Goal: Information Seeking & Learning: Compare options

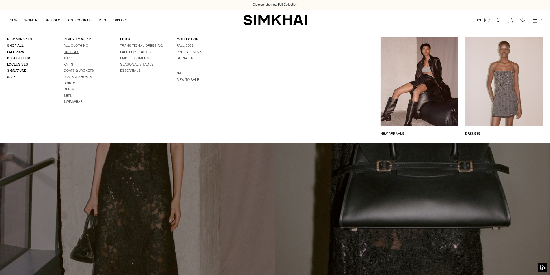
click at [74, 54] on link "Dresses" at bounding box center [71, 52] width 16 height 4
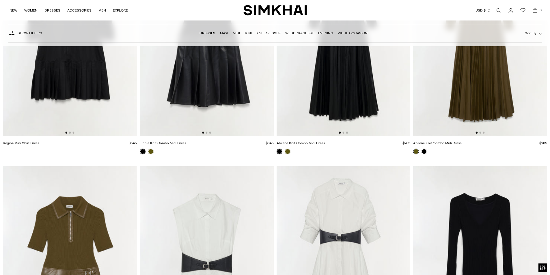
scroll to position [2308, 0]
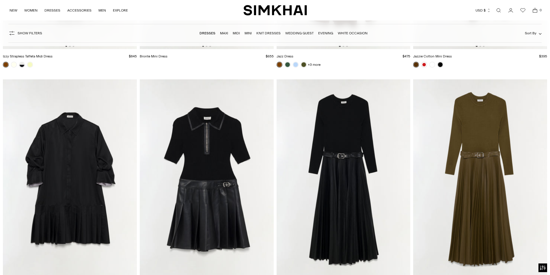
click at [363, 130] on img at bounding box center [343, 179] width 134 height 201
click at [220, 128] on img at bounding box center [207, 179] width 134 height 201
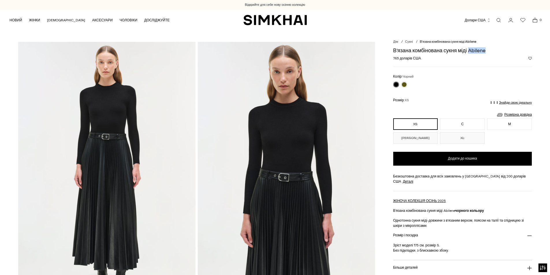
drag, startPoint x: 469, startPoint y: 50, endPoint x: 488, endPoint y: 50, distance: 19.6
click at [488, 50] on h1 "В'язана комбінована сукня міді Abilene" at bounding box center [462, 50] width 139 height 5
copy font "Abilene"
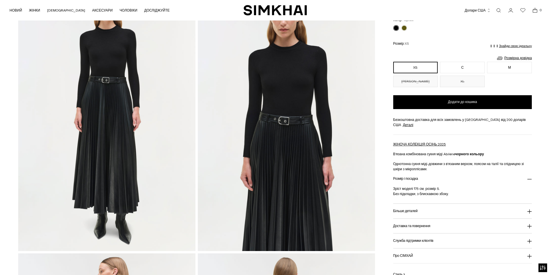
scroll to position [58, 0]
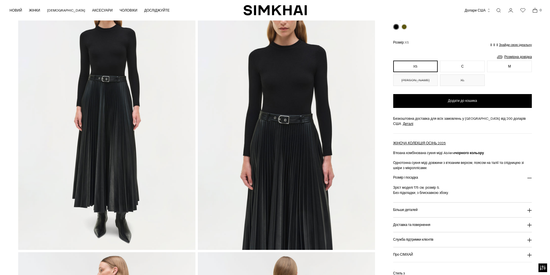
click at [406, 208] on font "Більше деталей" at bounding box center [405, 210] width 25 height 4
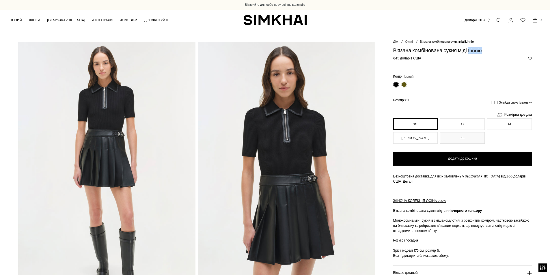
drag, startPoint x: 469, startPoint y: 49, endPoint x: 482, endPoint y: 51, distance: 13.1
click at [482, 51] on font "В'язана комбінована сукня міді Linnie" at bounding box center [437, 50] width 89 height 6
copy font "Linnie"
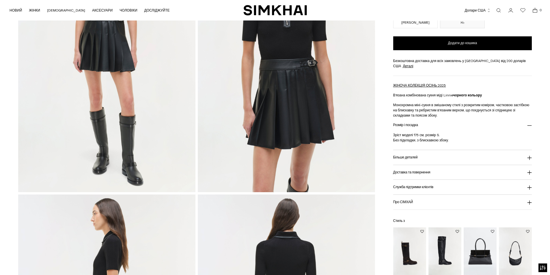
click at [407, 155] on font "Більше деталей" at bounding box center [405, 157] width 25 height 4
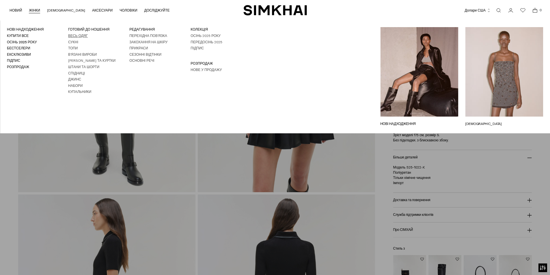
click at [75, 37] on font "Весь одяг" at bounding box center [78, 36] width 20 height 4
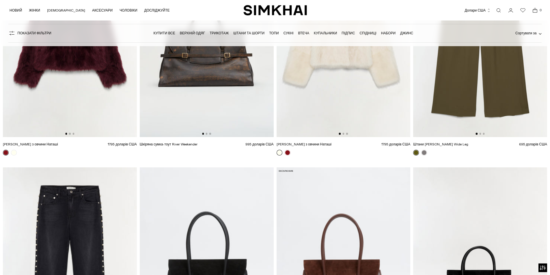
scroll to position [1645, 0]
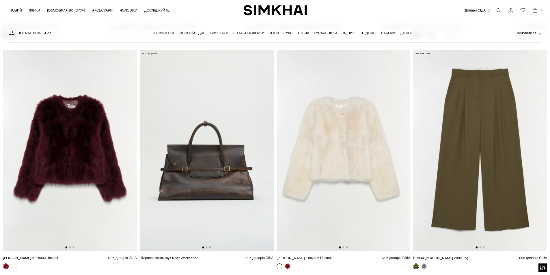
click at [82, 134] on img at bounding box center [70, 150] width 134 height 201
click at [244, 32] on font "Штани та шорти" at bounding box center [248, 33] width 31 height 4
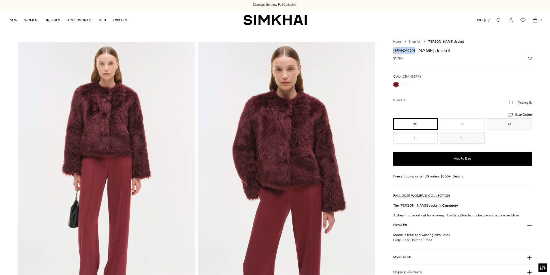
drag, startPoint x: 412, startPoint y: 50, endPoint x: 393, endPoint y: 47, distance: 19.3
click at [393, 47] on div "Natasha Shearling Jacket Regular price $1,795 Unit price / per Color: CRANBERRY…" at bounding box center [462, 210] width 139 height 332
copy h1 "Natasha"
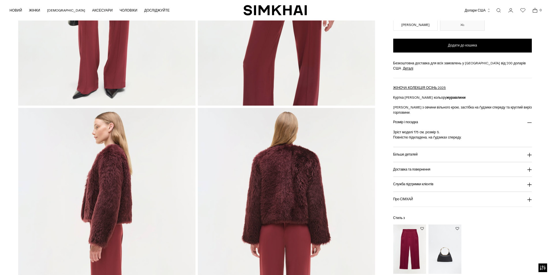
scroll to position [289, 0]
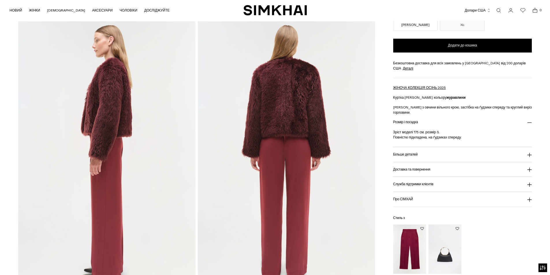
drag, startPoint x: 410, startPoint y: 143, endPoint x: 413, endPoint y: 142, distance: 3.3
click at [410, 152] on font "Більше деталей" at bounding box center [405, 154] width 25 height 4
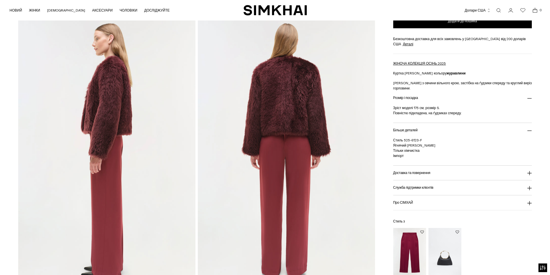
scroll to position [404, 0]
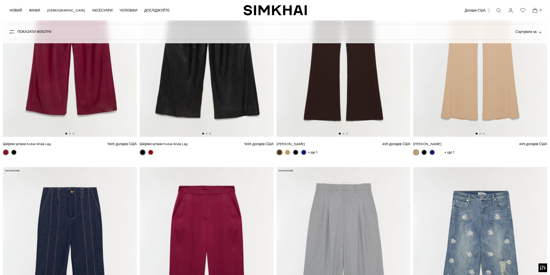
scroll to position [317, 0]
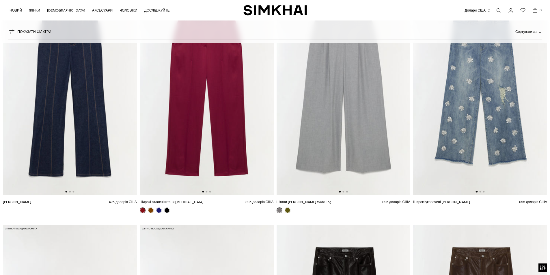
click at [366, 98] on img at bounding box center [343, 94] width 134 height 201
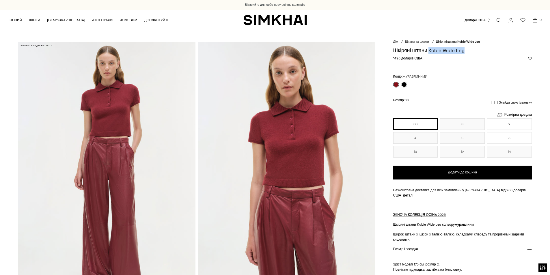
drag, startPoint x: 429, startPoint y: 50, endPoint x: 463, endPoint y: 50, distance: 33.8
click at [463, 50] on font "Шкіряні штани Kobie Wide Leg" at bounding box center [428, 50] width 71 height 6
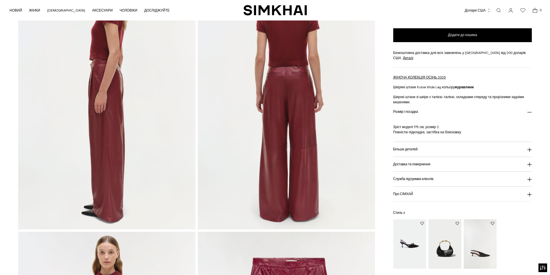
scroll to position [404, 0]
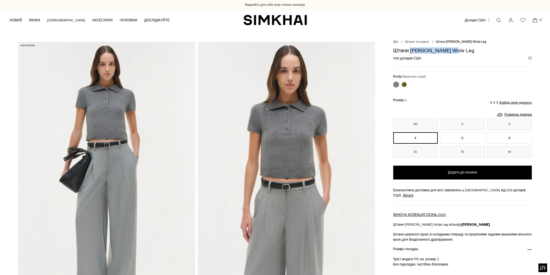
drag, startPoint x: 410, startPoint y: 50, endPoint x: 452, endPoint y: 50, distance: 42.1
click at [452, 50] on h1 "Штани [PERSON_NAME] Wide Leg" at bounding box center [462, 50] width 139 height 5
copy font "Clayton Wide Leg"
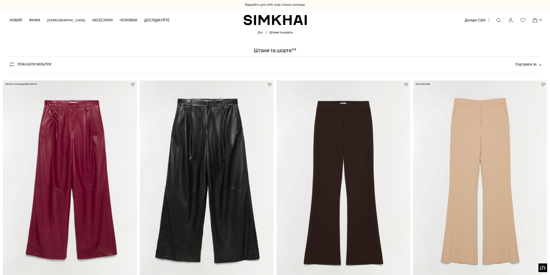
click at [350, 127] on img at bounding box center [343, 181] width 134 height 201
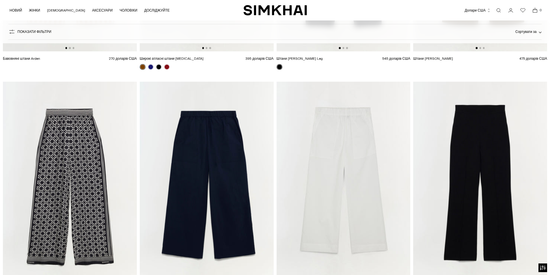
scroll to position [1558, 0]
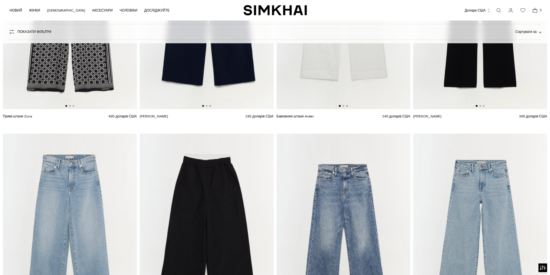
click at [486, 79] on img at bounding box center [480, 9] width 134 height 201
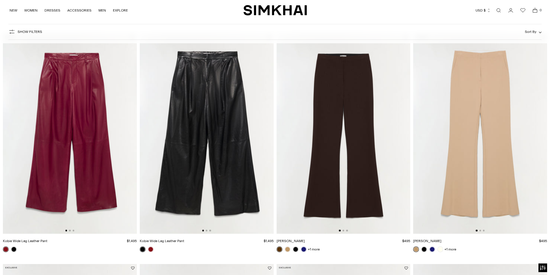
scroll to position [0, 0]
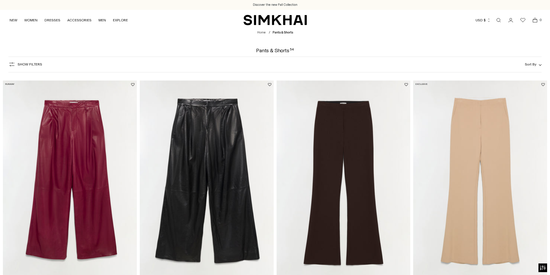
click at [352, 136] on img at bounding box center [343, 181] width 134 height 201
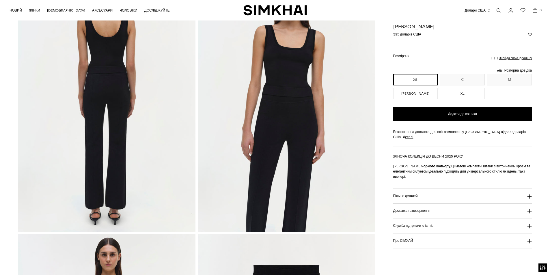
scroll to position [517, 0]
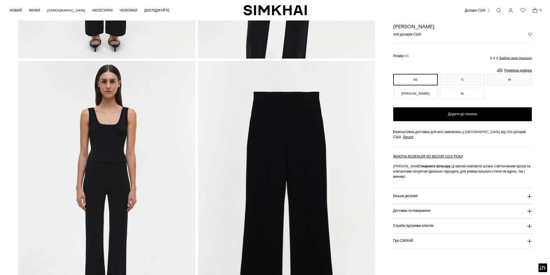
click at [500, 10] on link "Відкрити модальне вікно пошуку" at bounding box center [499, 11] width 12 height 12
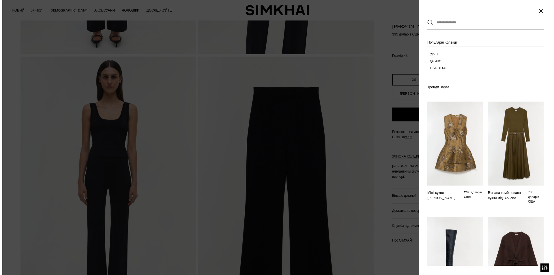
scroll to position [0, 0]
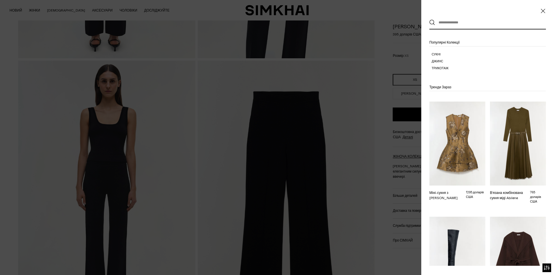
paste input "********"
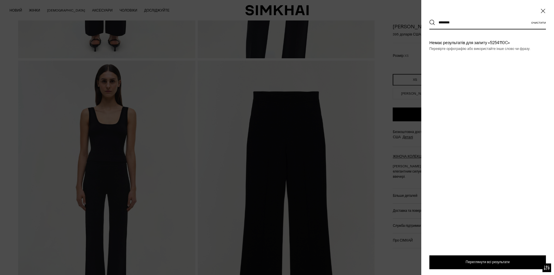
type input "********"
click at [429, 20] on button "Пошук" at bounding box center [432, 23] width 6 height 6
click at [544, 12] on icon "Close" at bounding box center [543, 11] width 5 height 6
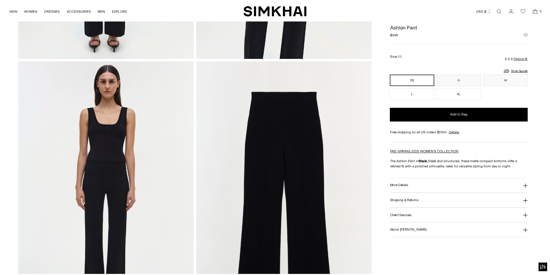
scroll to position [517, 0]
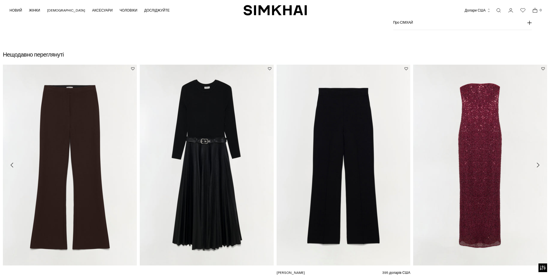
scroll to position [173, 0]
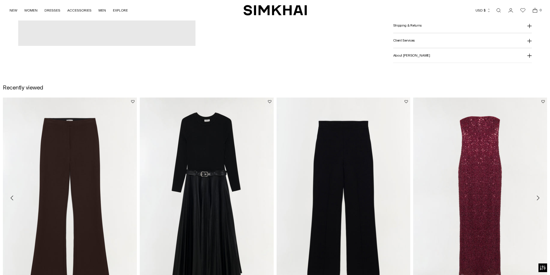
click at [500, 10] on link "Open search modal" at bounding box center [499, 11] width 12 height 12
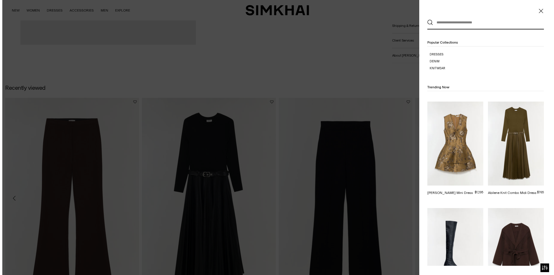
scroll to position [0, 0]
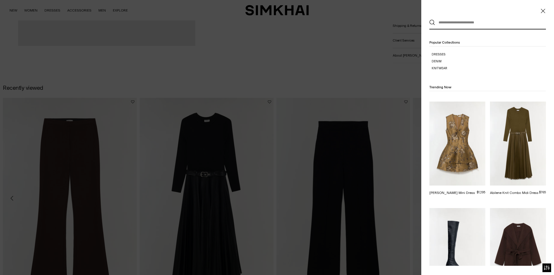
click at [452, 26] on input "text" at bounding box center [486, 22] width 102 height 13
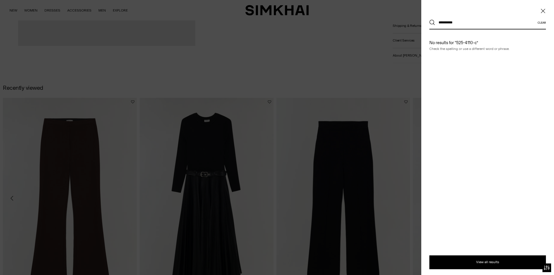
type input "**********"
click at [429, 20] on button "Search" at bounding box center [432, 23] width 6 height 6
click at [542, 10] on icon "Close" at bounding box center [543, 11] width 5 height 6
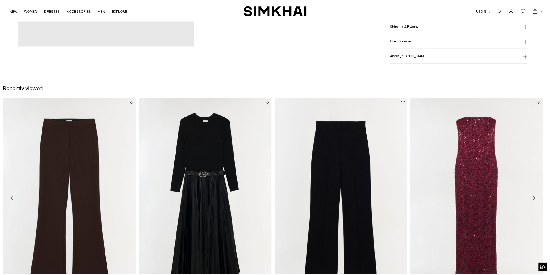
scroll to position [173, 0]
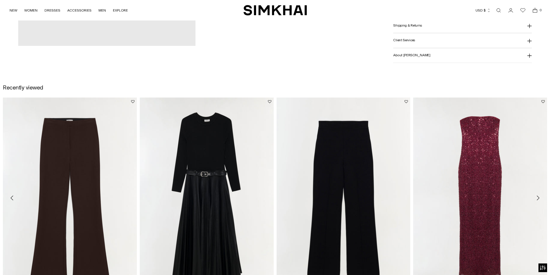
click at [64, 148] on div "Kenna Trouser $495 Unit price / per +1 more" at bounding box center [70, 207] width 134 height 219
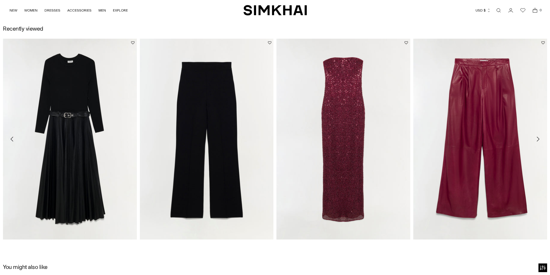
scroll to position [231, 0]
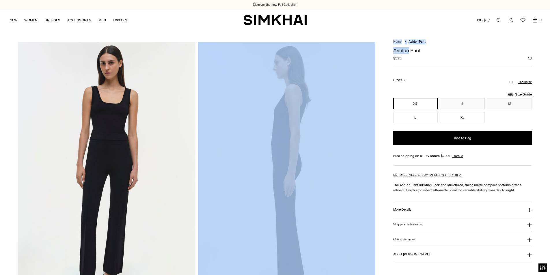
drag, startPoint x: 409, startPoint y: 50, endPoint x: 380, endPoint y: 50, distance: 28.6
click at [406, 52] on h1 "Ashlon Pant" at bounding box center [462, 50] width 139 height 5
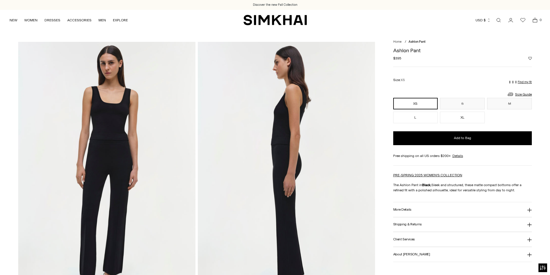
click at [401, 51] on h1 "Ashlon Pant" at bounding box center [462, 50] width 139 height 5
copy h1 "Ashlon"
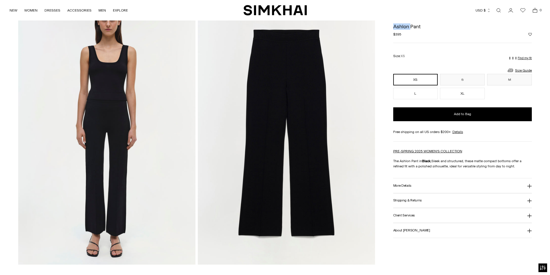
scroll to position [462, 0]
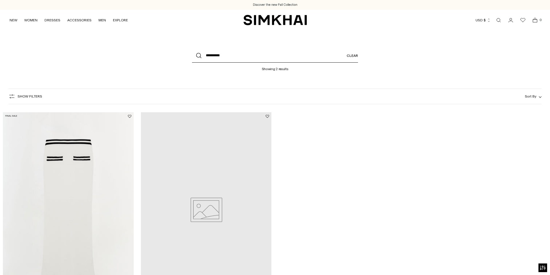
drag, startPoint x: 226, startPoint y: 57, endPoint x: 185, endPoint y: 57, distance: 41.3
click at [185, 57] on div "**********" at bounding box center [275, 60] width 231 height 22
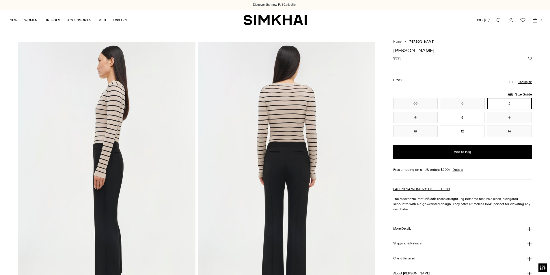
click at [404, 50] on h1 "[PERSON_NAME]" at bounding box center [462, 50] width 139 height 5
copy h1 "[PERSON_NAME]"
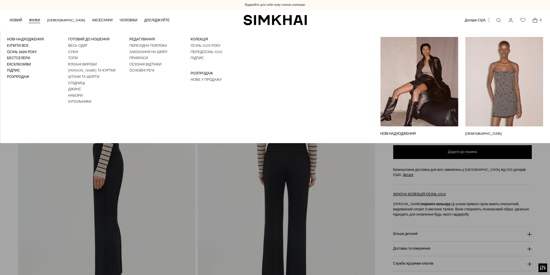
drag, startPoint x: 73, startPoint y: 82, endPoint x: 70, endPoint y: 80, distance: 3.1
click at [73, 82] on font "Спідниці" at bounding box center [76, 83] width 17 height 4
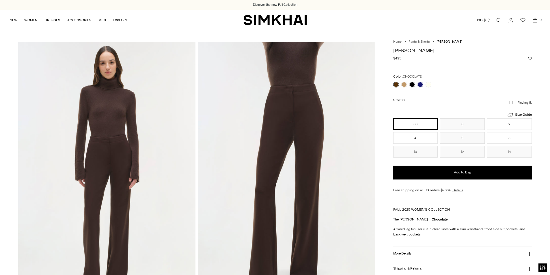
click at [395, 50] on h1 "[PERSON_NAME]" at bounding box center [462, 50] width 139 height 5
copy h1 "Kenna"
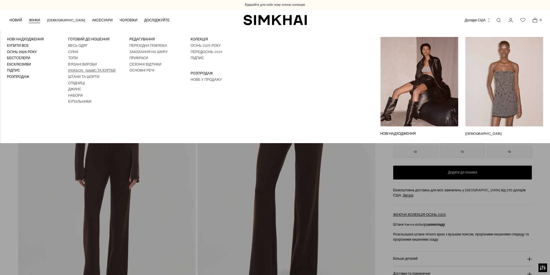
click at [69, 70] on font "[PERSON_NAME] та куртки" at bounding box center [91, 70] width 47 height 4
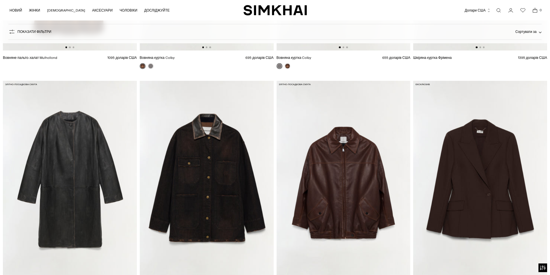
click at [501, 174] on img at bounding box center [480, 181] width 134 height 201
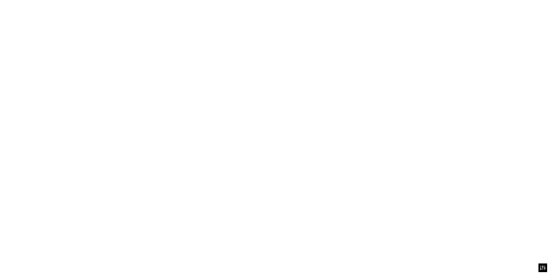
scroll to position [462, 0]
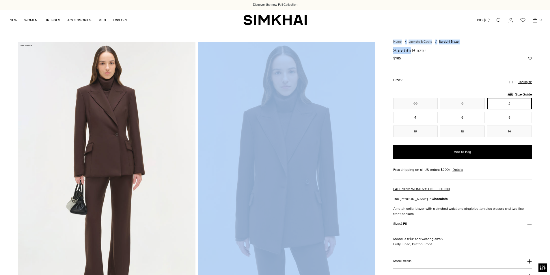
drag, startPoint x: 411, startPoint y: 50, endPoint x: 383, endPoint y: 50, distance: 27.7
click at [402, 50] on h1 "Surabhi Blazer" at bounding box center [462, 50] width 139 height 5
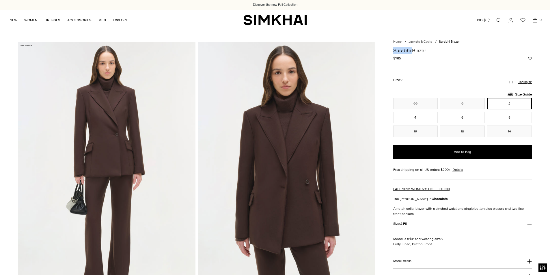
click at [402, 50] on h1 "Surabhi Blazer" at bounding box center [462, 50] width 139 height 5
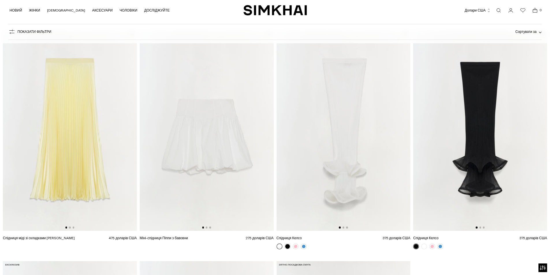
scroll to position [1147, 0]
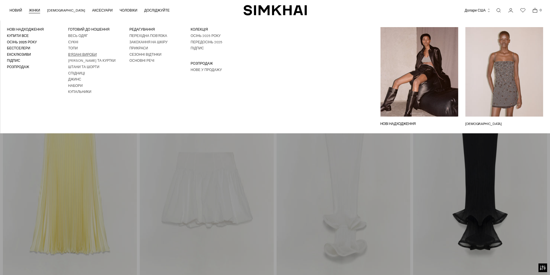
click at [71, 53] on font "В'язані вироби" at bounding box center [82, 55] width 29 height 4
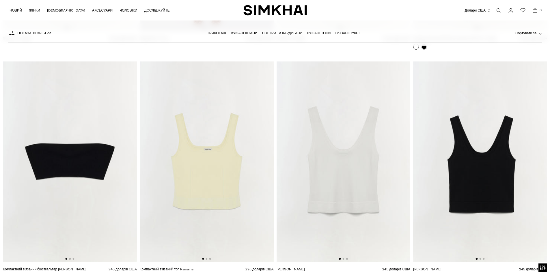
scroll to position [5655, 0]
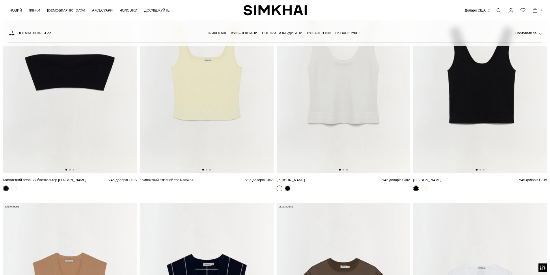
click at [497, 8] on link "Відкрити модальне вікно пошуку" at bounding box center [499, 11] width 12 height 12
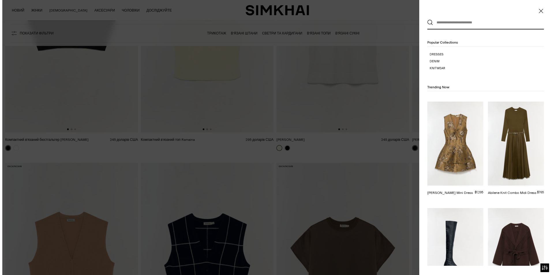
scroll to position [0, 0]
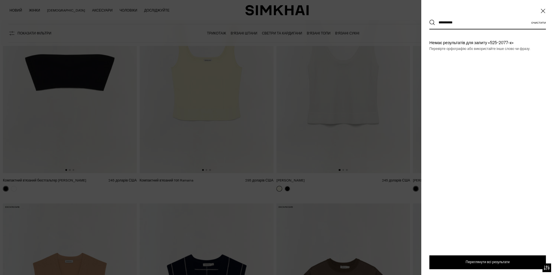
drag, startPoint x: 465, startPoint y: 21, endPoint x: 430, endPoint y: 21, distance: 35.8
click at [430, 21] on div "**********" at bounding box center [487, 22] width 117 height 13
type input "**********"
drag, startPoint x: 547, startPoint y: 6, endPoint x: 547, endPoint y: 10, distance: 4.3
click at [547, 6] on div "**********" at bounding box center [487, 137] width 133 height 275
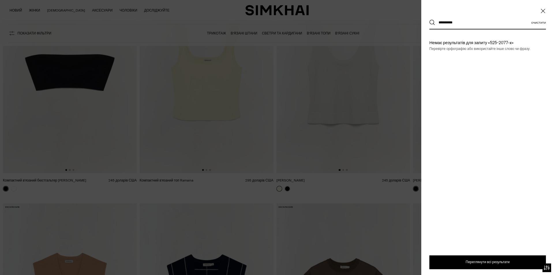
click at [546, 10] on span "Закрити" at bounding box center [543, 11] width 6 height 6
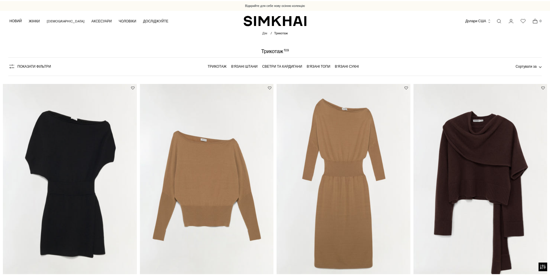
scroll to position [5655, 0]
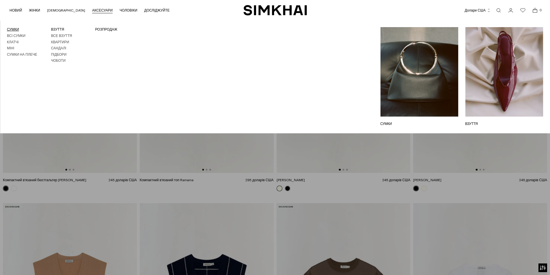
click at [12, 29] on font "СУМКИ" at bounding box center [13, 29] width 12 height 4
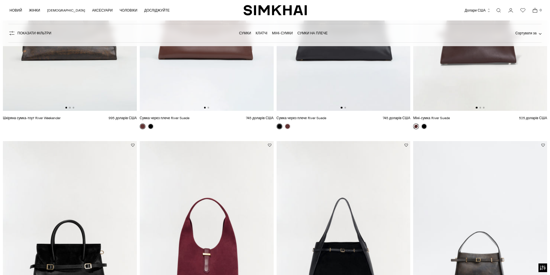
scroll to position [58, 0]
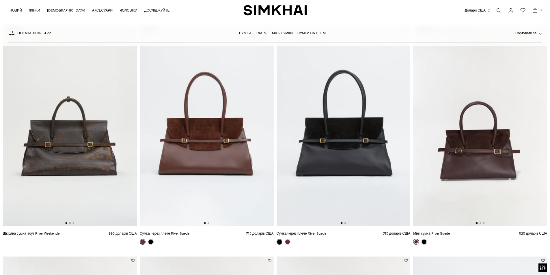
click at [188, 124] on img at bounding box center [207, 126] width 134 height 201
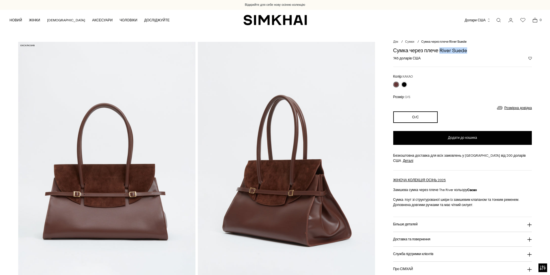
drag, startPoint x: 441, startPoint y: 50, endPoint x: 466, endPoint y: 49, distance: 24.8
click at [466, 49] on font "Сумка через плече River Suede" at bounding box center [430, 50] width 74 height 6
click at [403, 222] on font "Більше деталей" at bounding box center [405, 224] width 25 height 4
